Goal: Navigation & Orientation: Find specific page/section

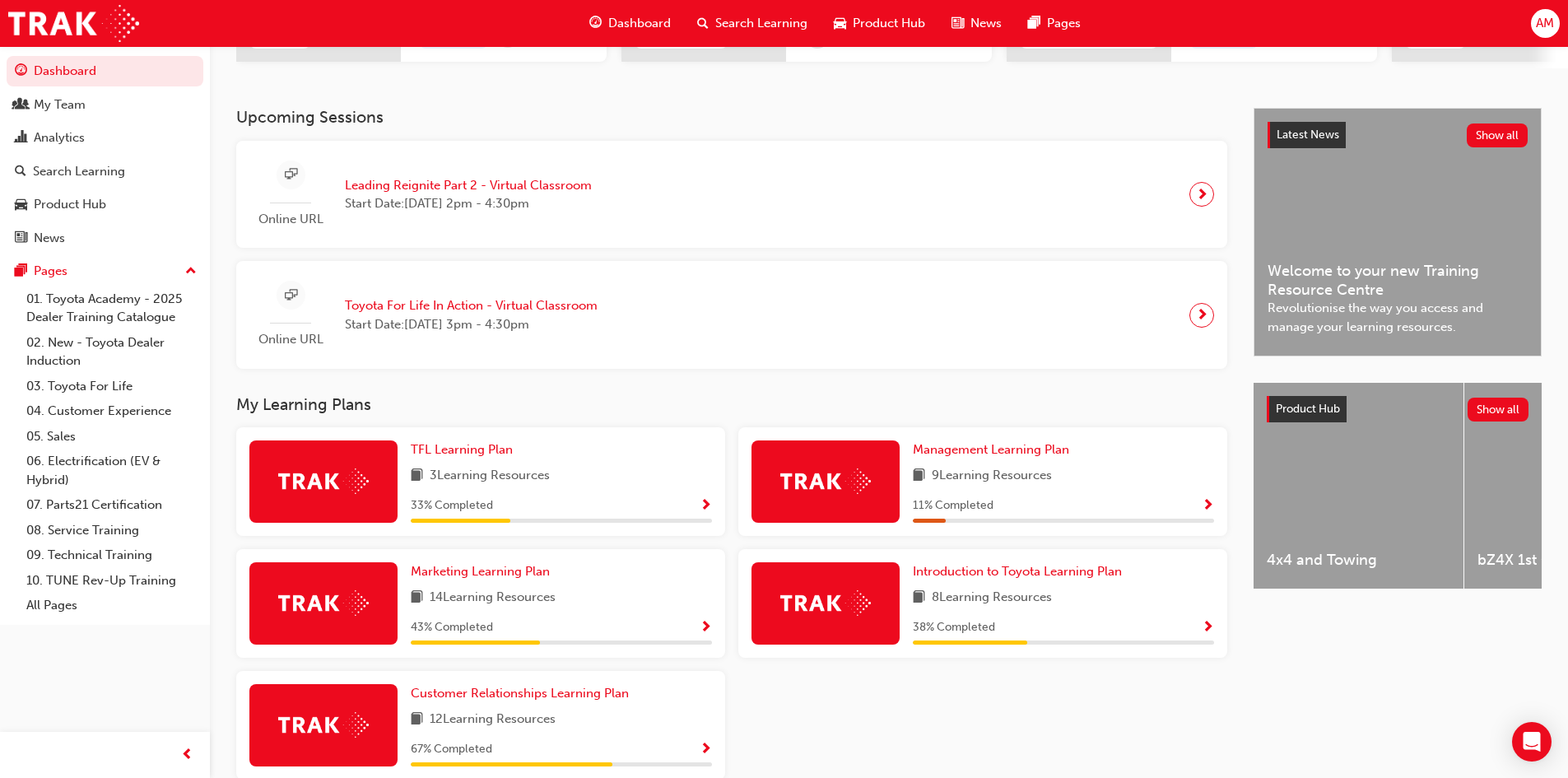
scroll to position [400, 0]
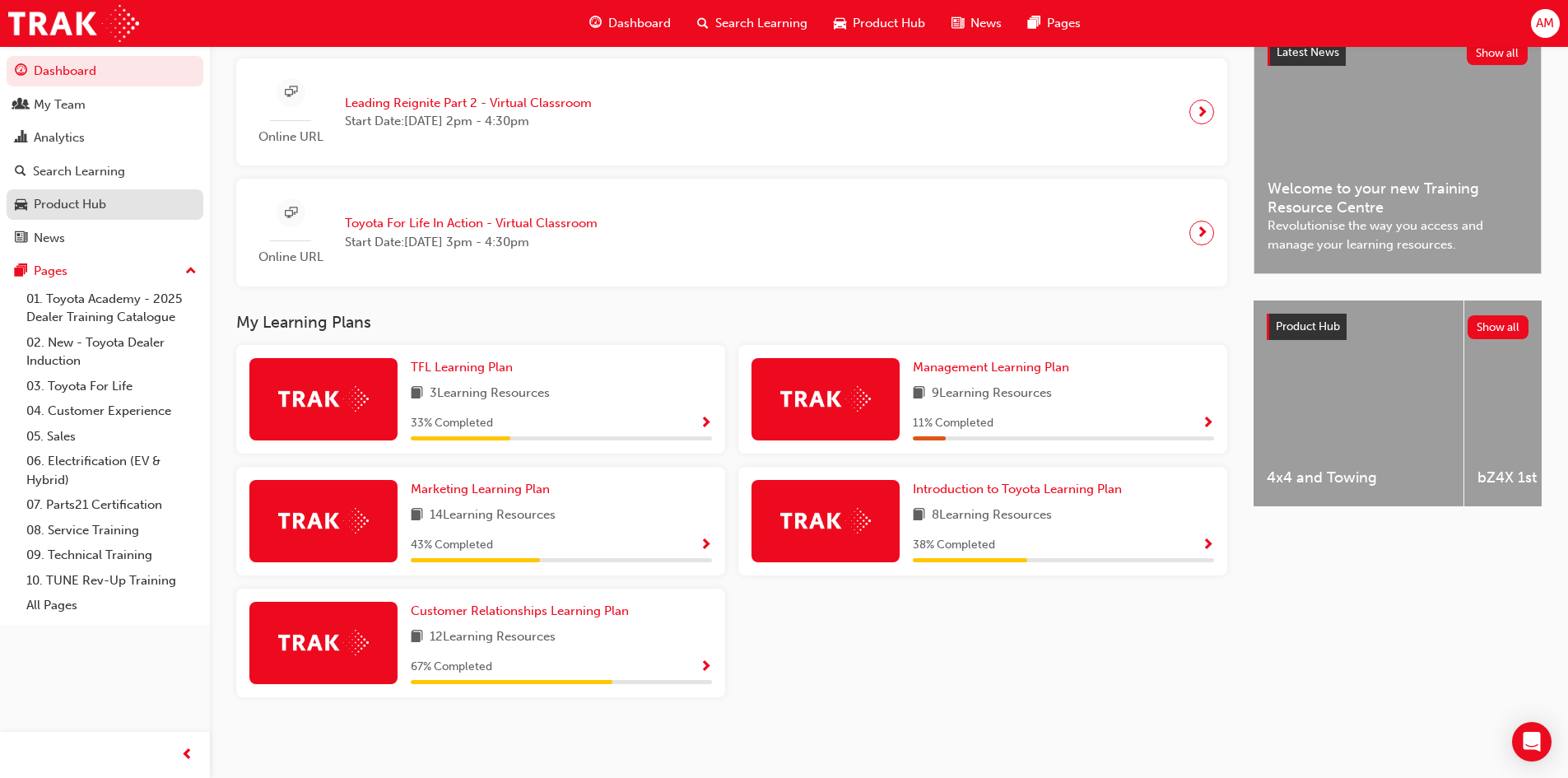
click at [83, 210] on div "Product Hub" at bounding box center [70, 204] width 73 height 19
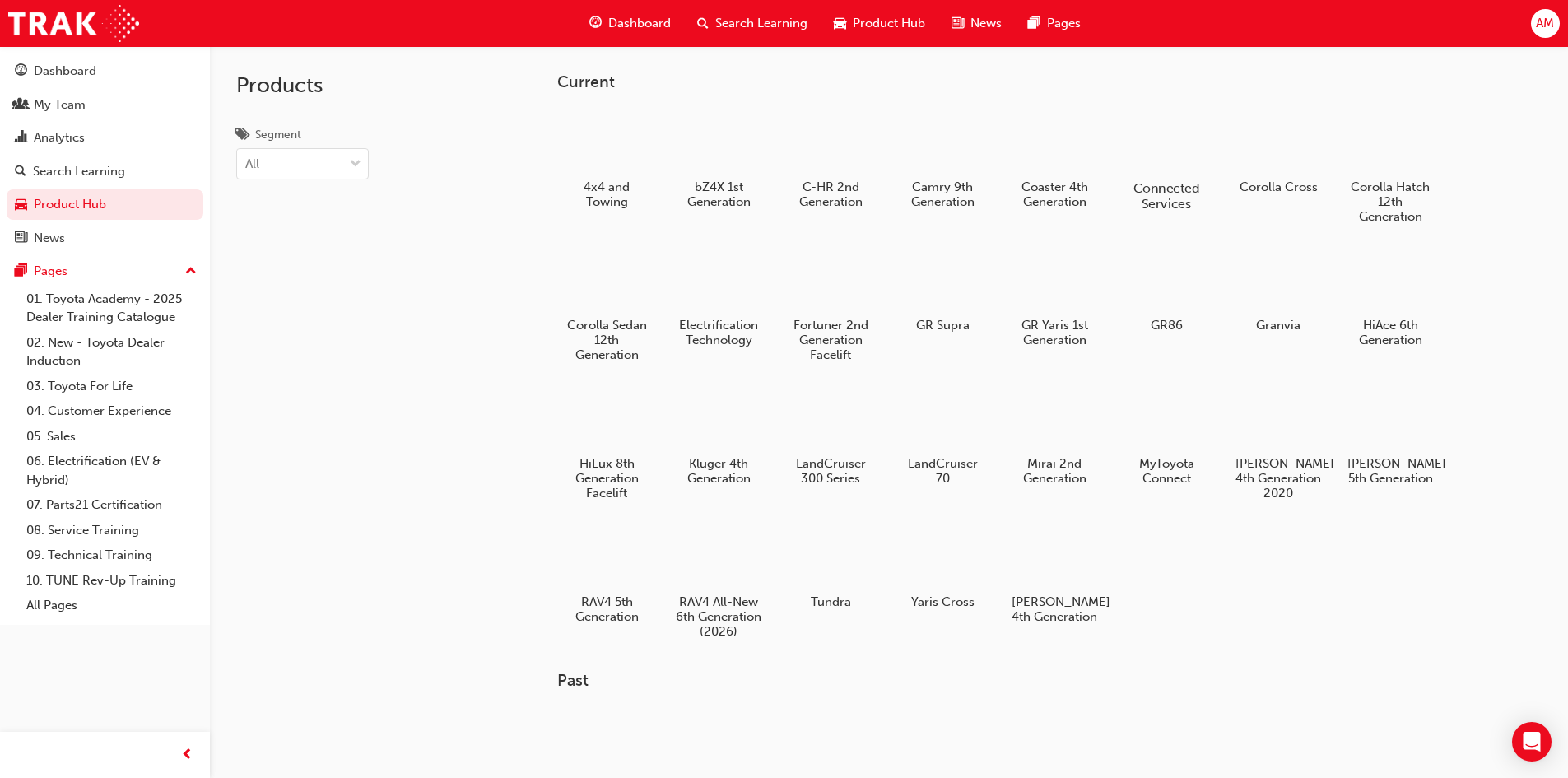
click at [1179, 174] on div "Connected Services" at bounding box center [1165, 160] width 104 height 117
